Goal: Check status: Check status

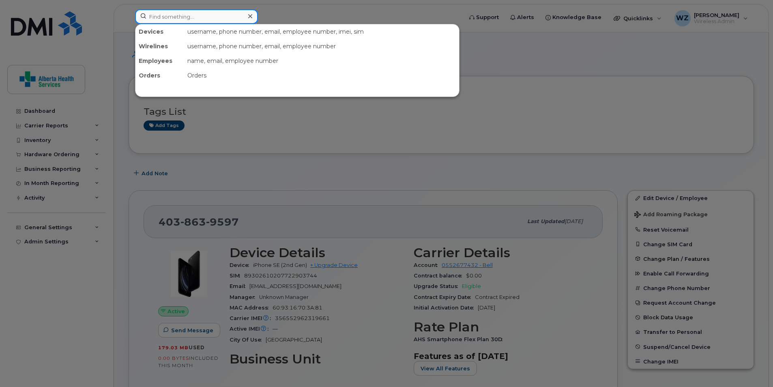
click at [217, 14] on input at bounding box center [196, 16] width 123 height 15
paste input "89302610207729228996"
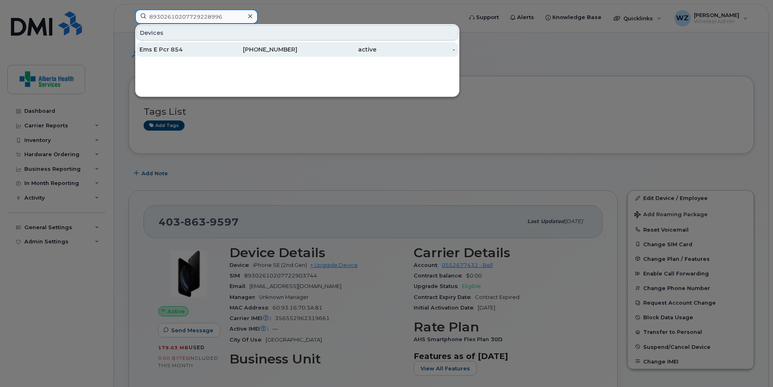
type input "89302610207729228996"
click at [314, 52] on div "active" at bounding box center [336, 49] width 79 height 8
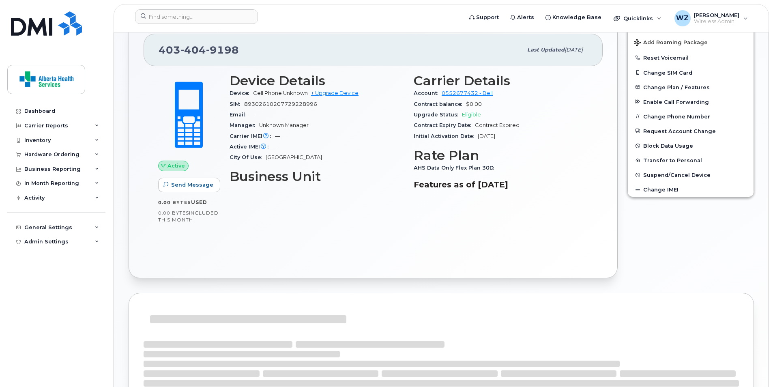
scroll to position [122, 0]
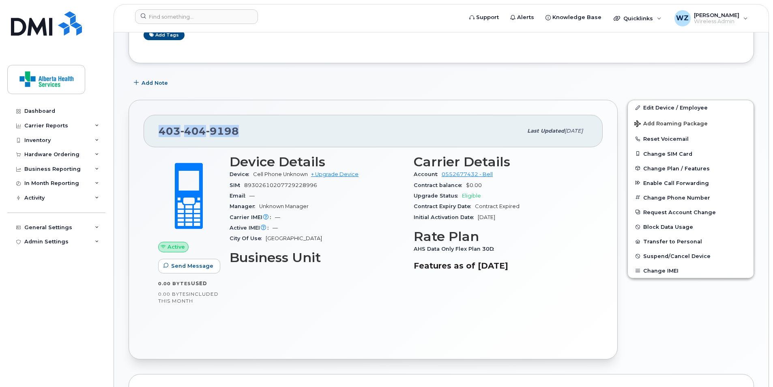
drag, startPoint x: 228, startPoint y: 134, endPoint x: 156, endPoint y: 134, distance: 71.4
click at [156, 134] on div "[PHONE_NUMBER] Last updated [DATE]" at bounding box center [373, 131] width 459 height 32
drag, startPoint x: 156, startPoint y: 134, endPoint x: 191, endPoint y: 133, distance: 34.9
copy span "403 404 9198"
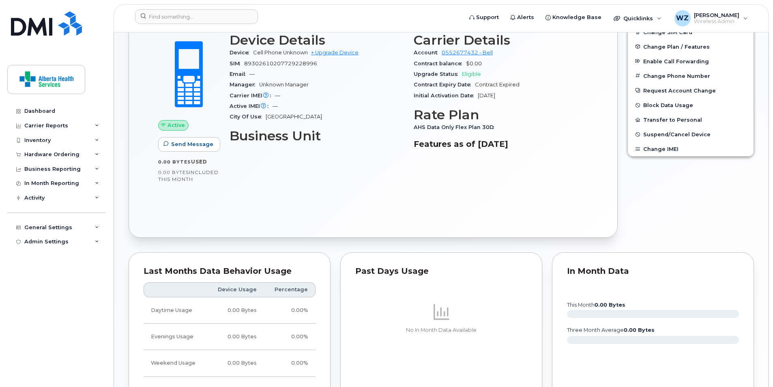
scroll to position [162, 0]
